Goal: Go to known website: Go to known website

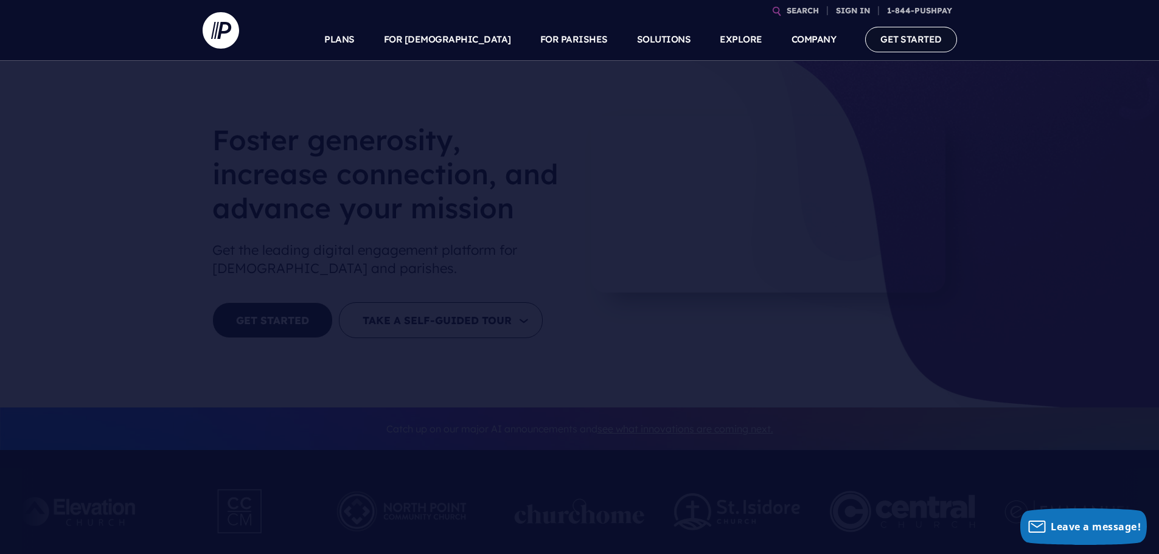
click at [908, 37] on link "GET STARTED" at bounding box center [911, 39] width 92 height 25
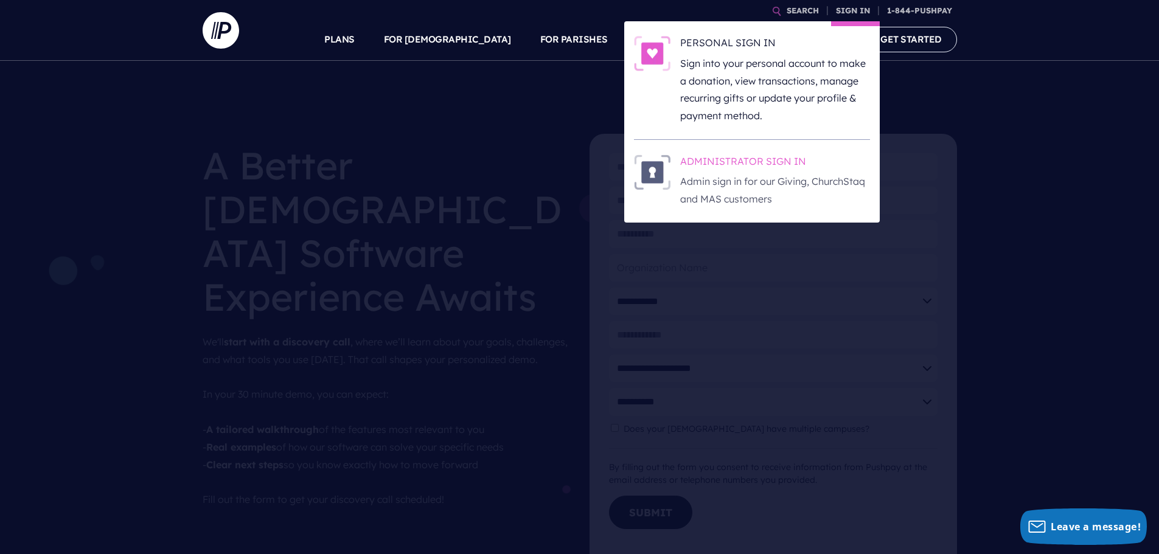
click at [756, 162] on h6 "ADMINISTRATOR SIGN IN" at bounding box center [775, 164] width 190 height 18
